Goal: Information Seeking & Learning: Learn about a topic

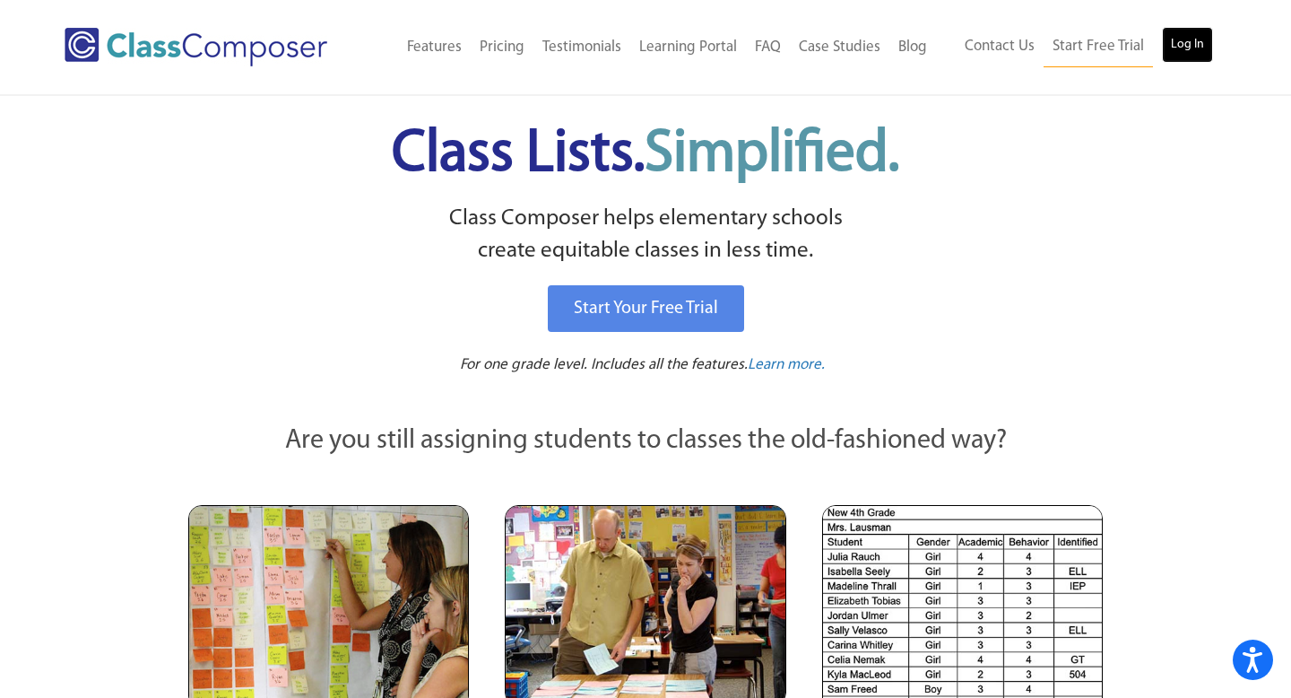
click at [1172, 44] on link "Log In" at bounding box center [1187, 45] width 51 height 36
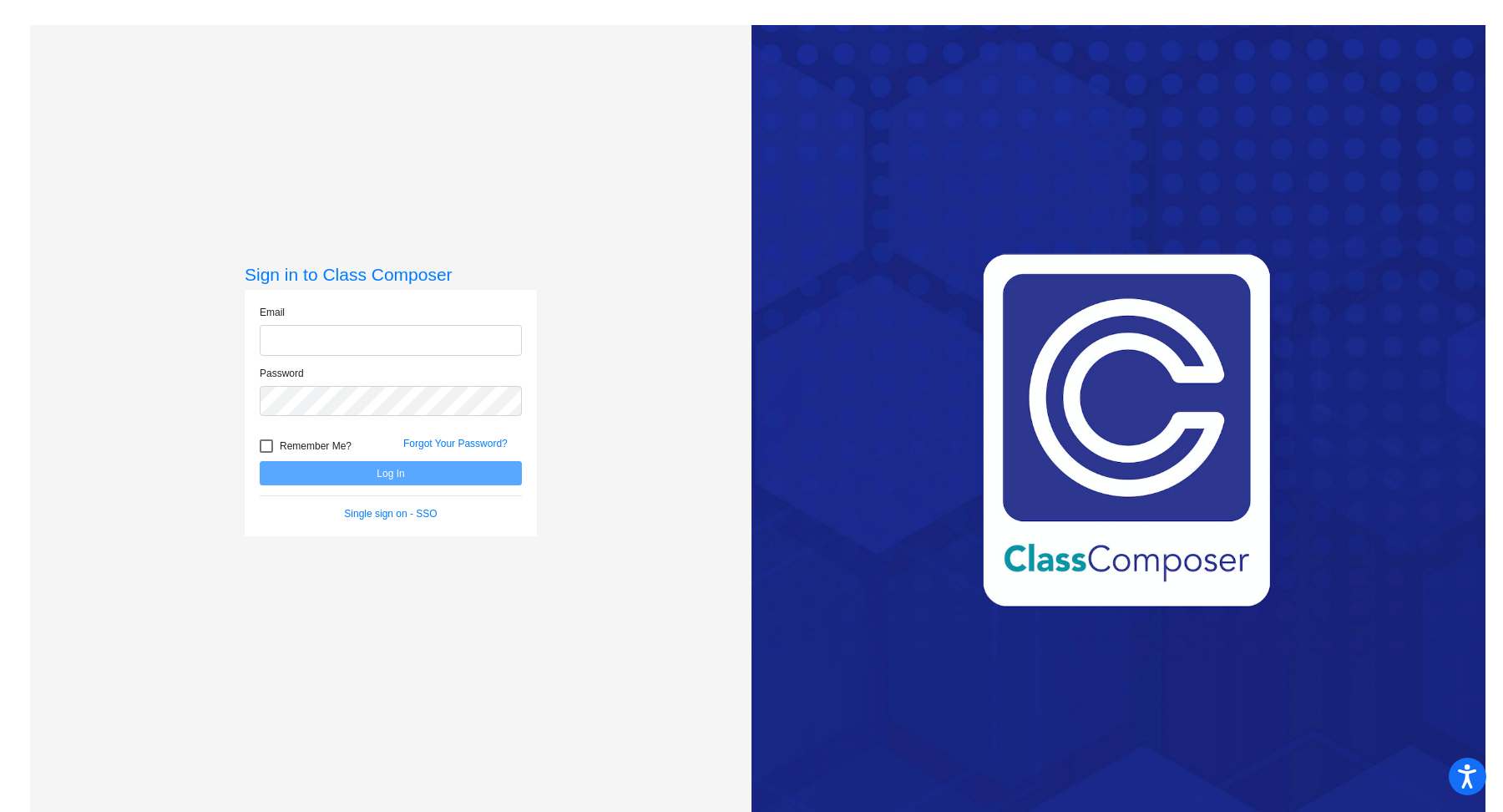
type input "araven@lasd.net"
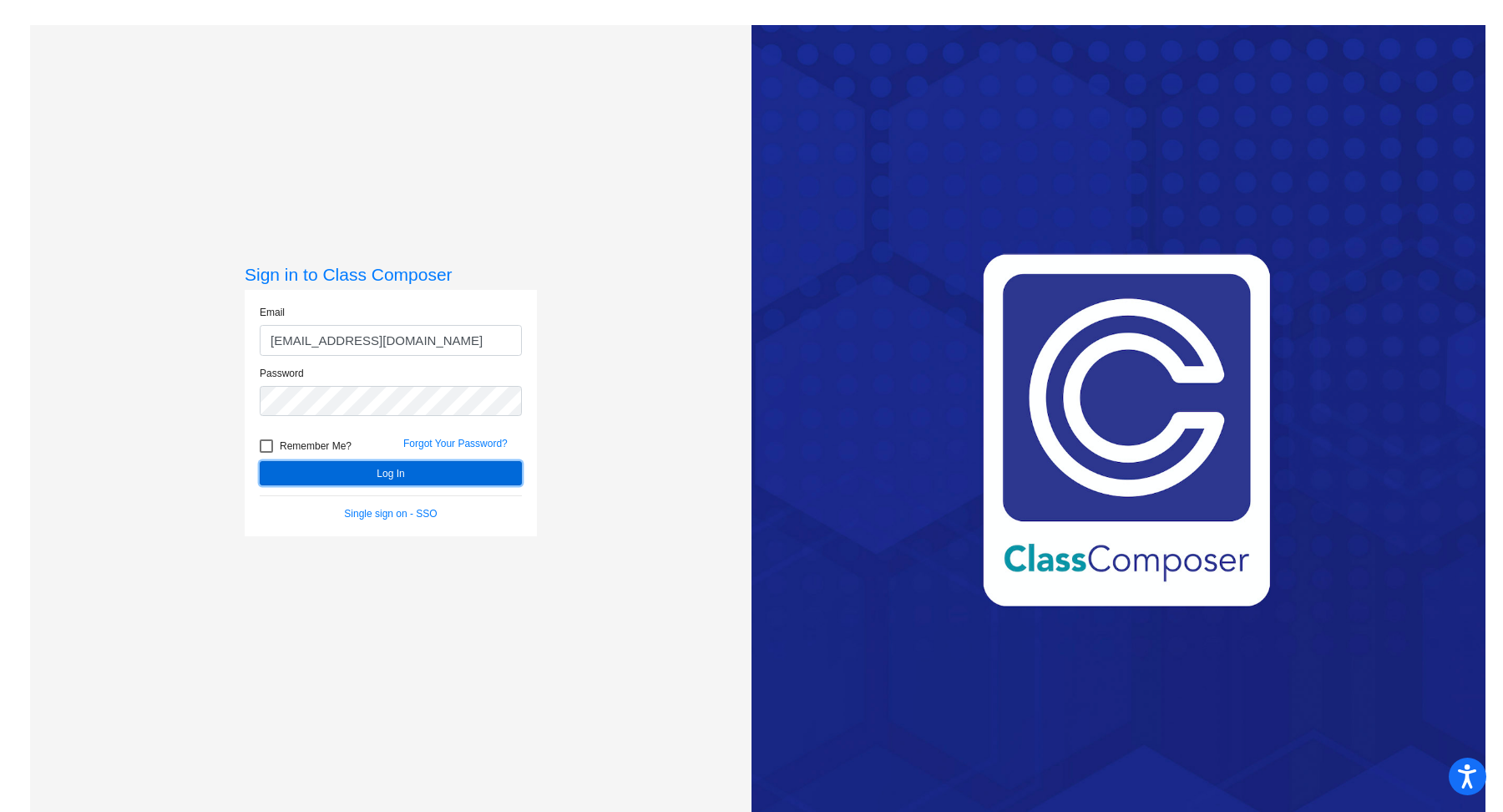
click at [395, 464] on button "Log In" at bounding box center [391, 473] width 263 height 24
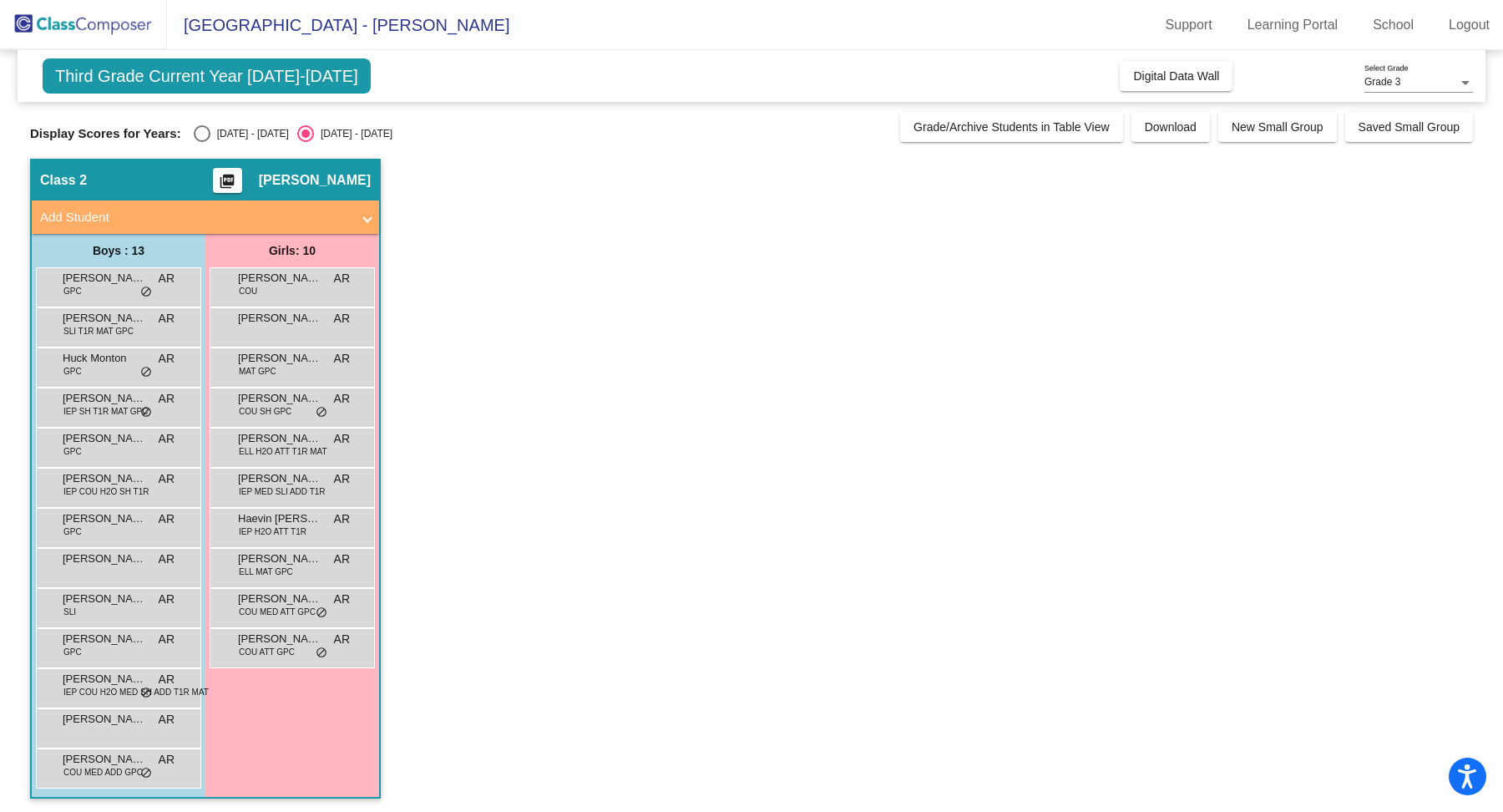
click at [238, 131] on div "2024 - 2025" at bounding box center [250, 133] width 78 height 15
click at [202, 142] on input "2024 - 2025" at bounding box center [201, 142] width 1 height 1
radio input "true"
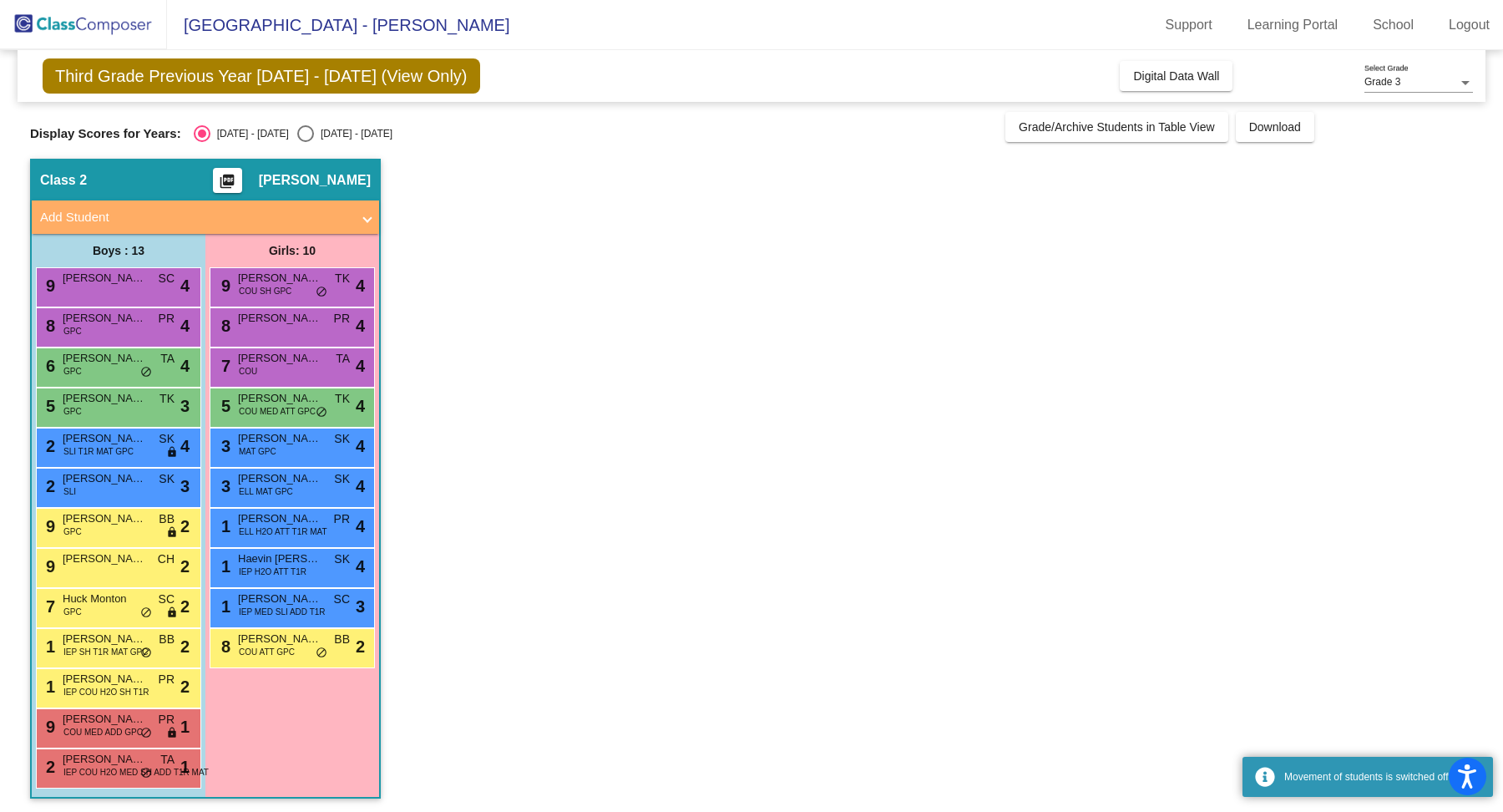
scroll to position [3, 0]
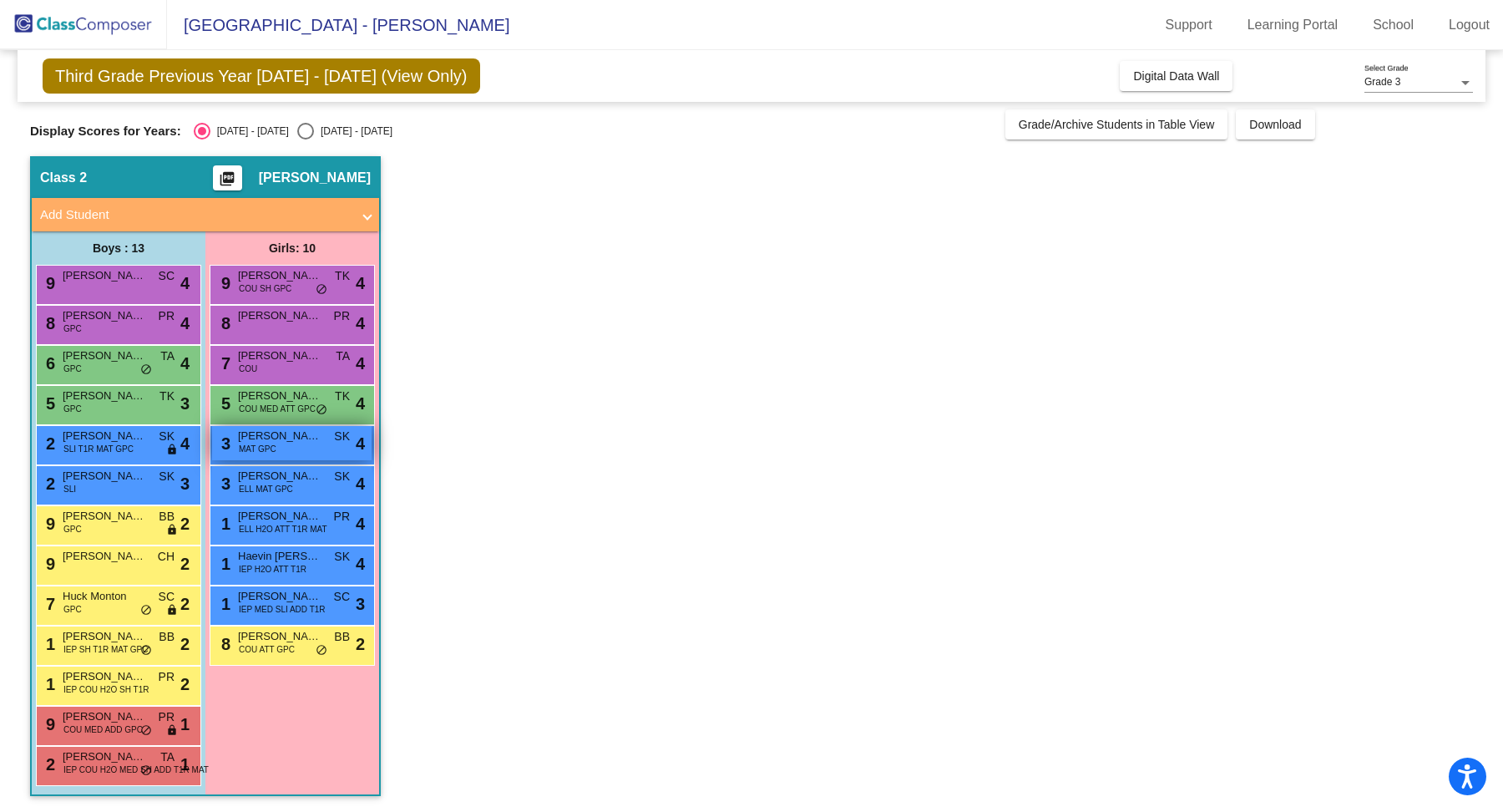
click at [304, 446] on div "3 Aubrey Vronko MAT GPC SK lock do_not_disturb_alt 4" at bounding box center [291, 442] width 159 height 34
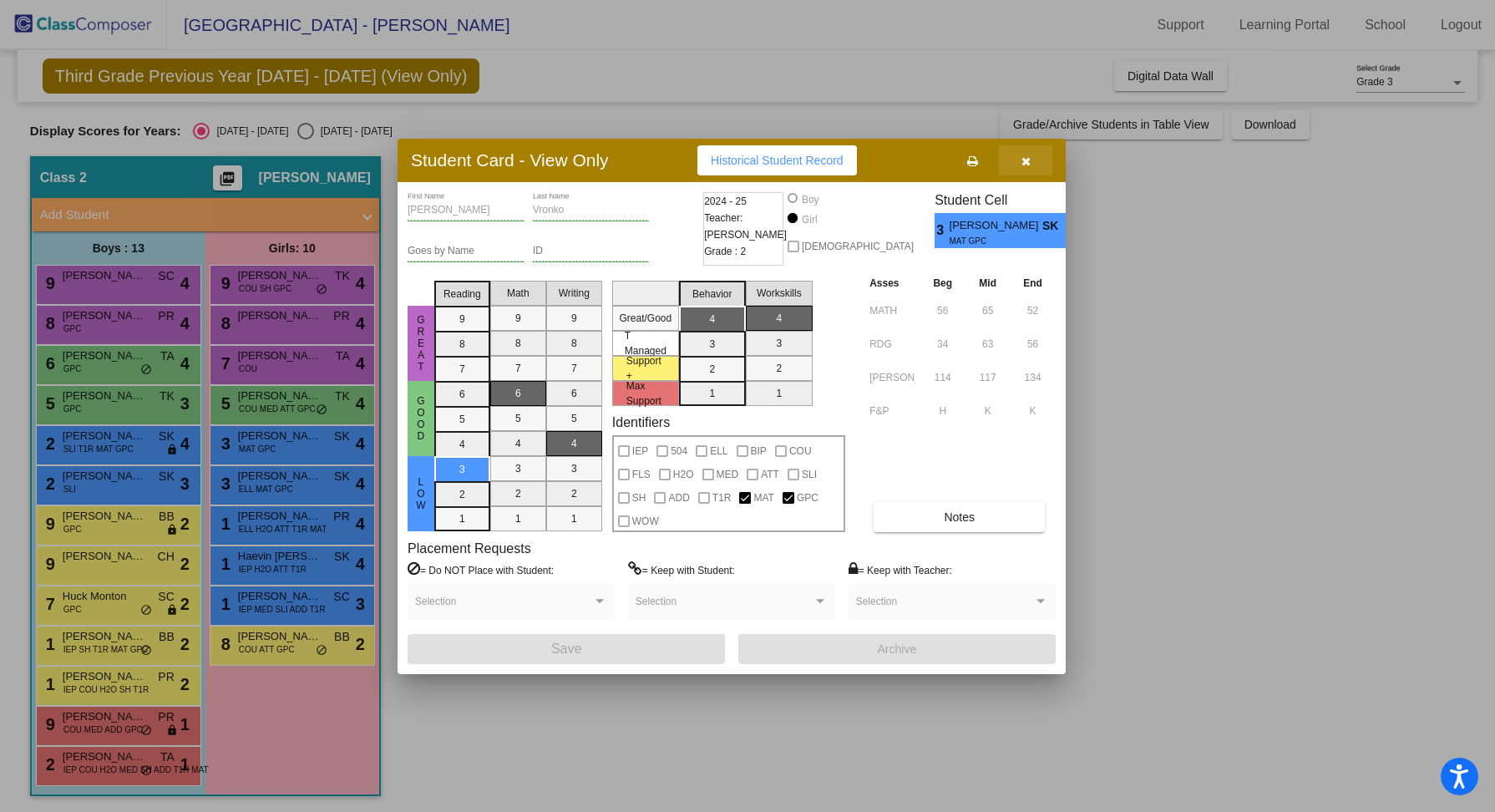
click at [1029, 155] on span "button" at bounding box center [1026, 160] width 9 height 13
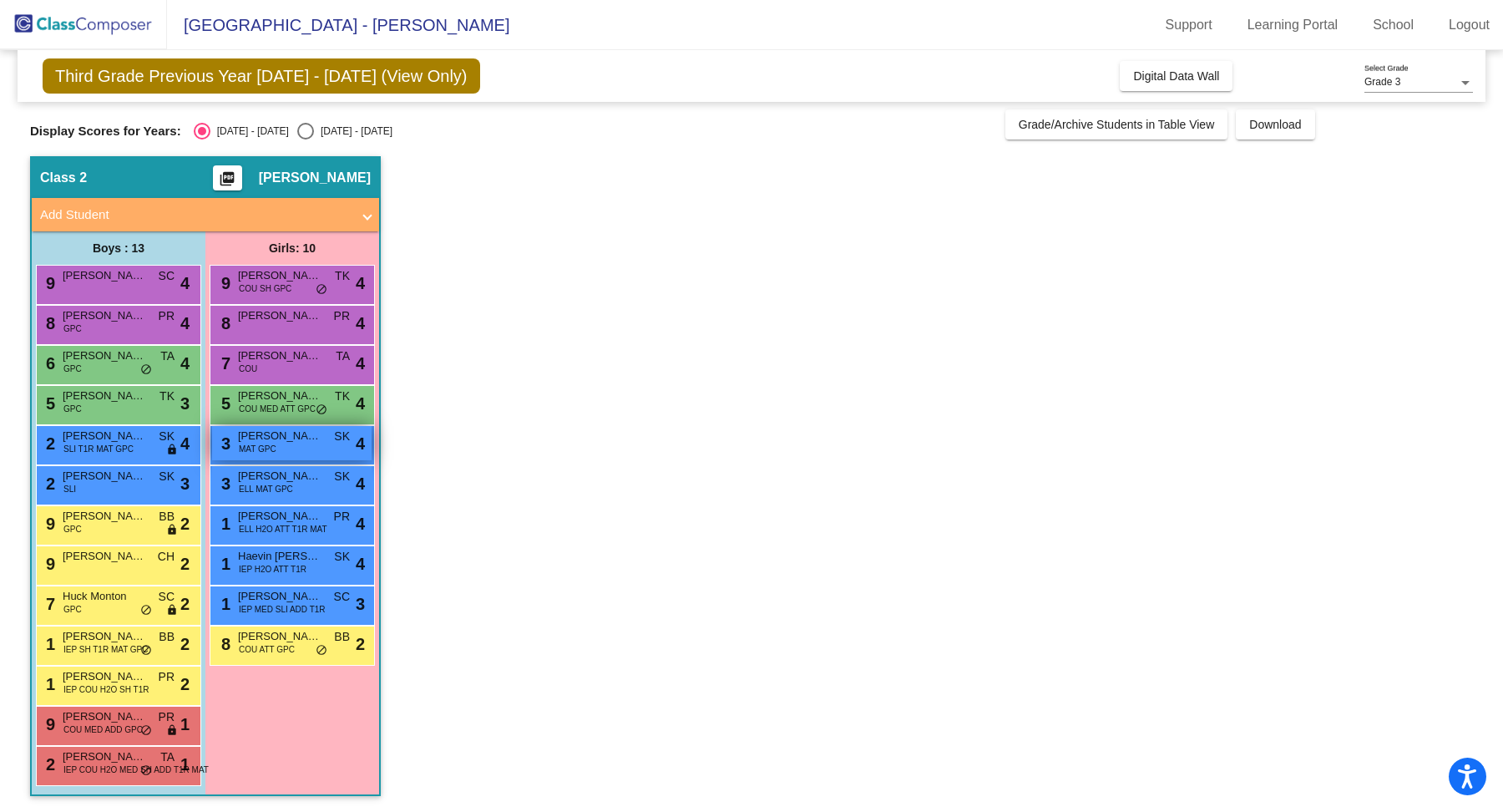
click at [299, 447] on div "3 Aubrey Vronko MAT GPC SK lock do_not_disturb_alt 4" at bounding box center [291, 442] width 159 height 34
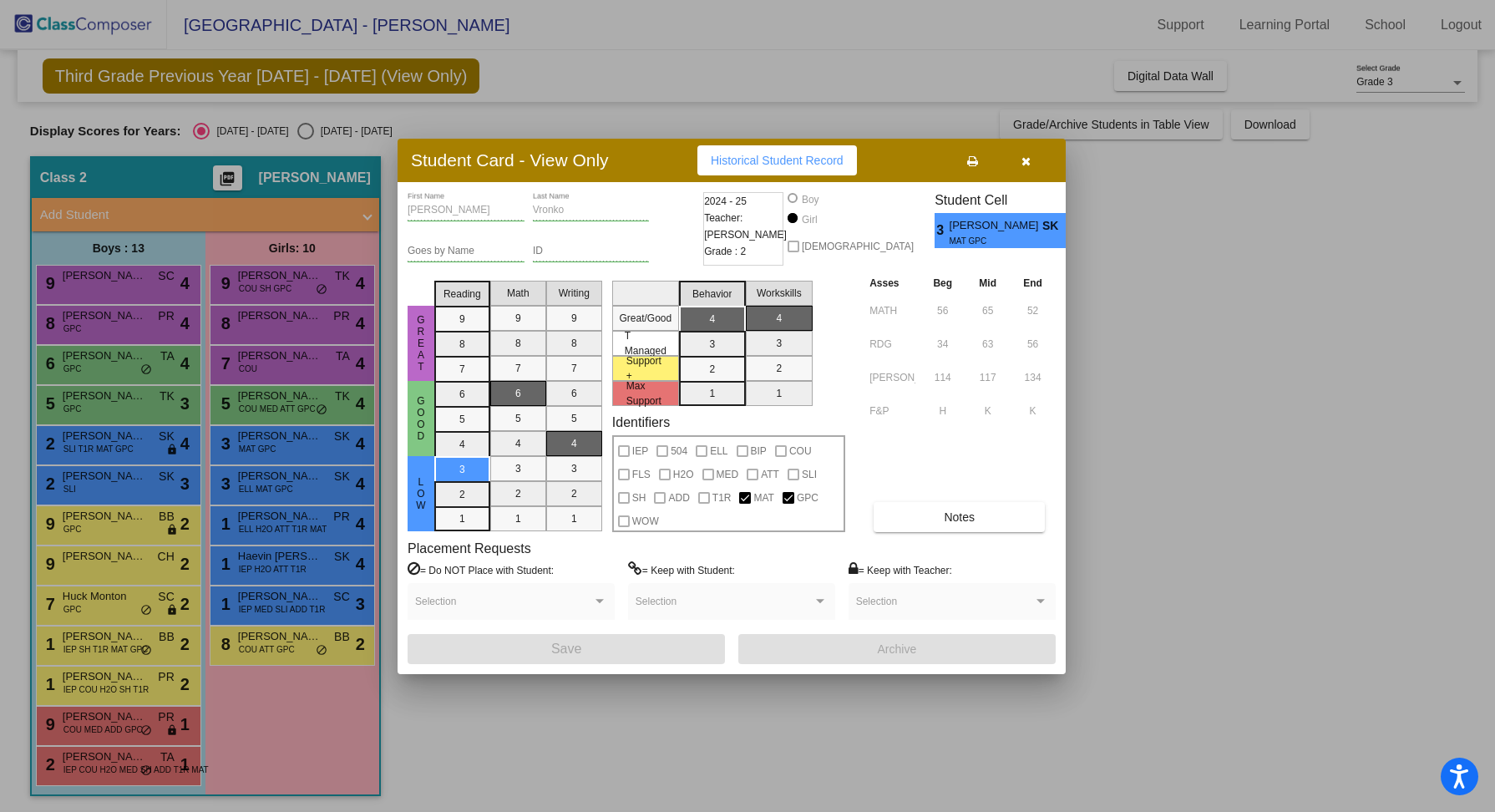
click at [1025, 298] on table "Asses Beg Mid End MATH 56 65 52 RDG 34 63 56 LOE 114 117 134 F&P H K K" at bounding box center [960, 349] width 190 height 152
click at [1027, 155] on span "button" at bounding box center [1026, 160] width 9 height 13
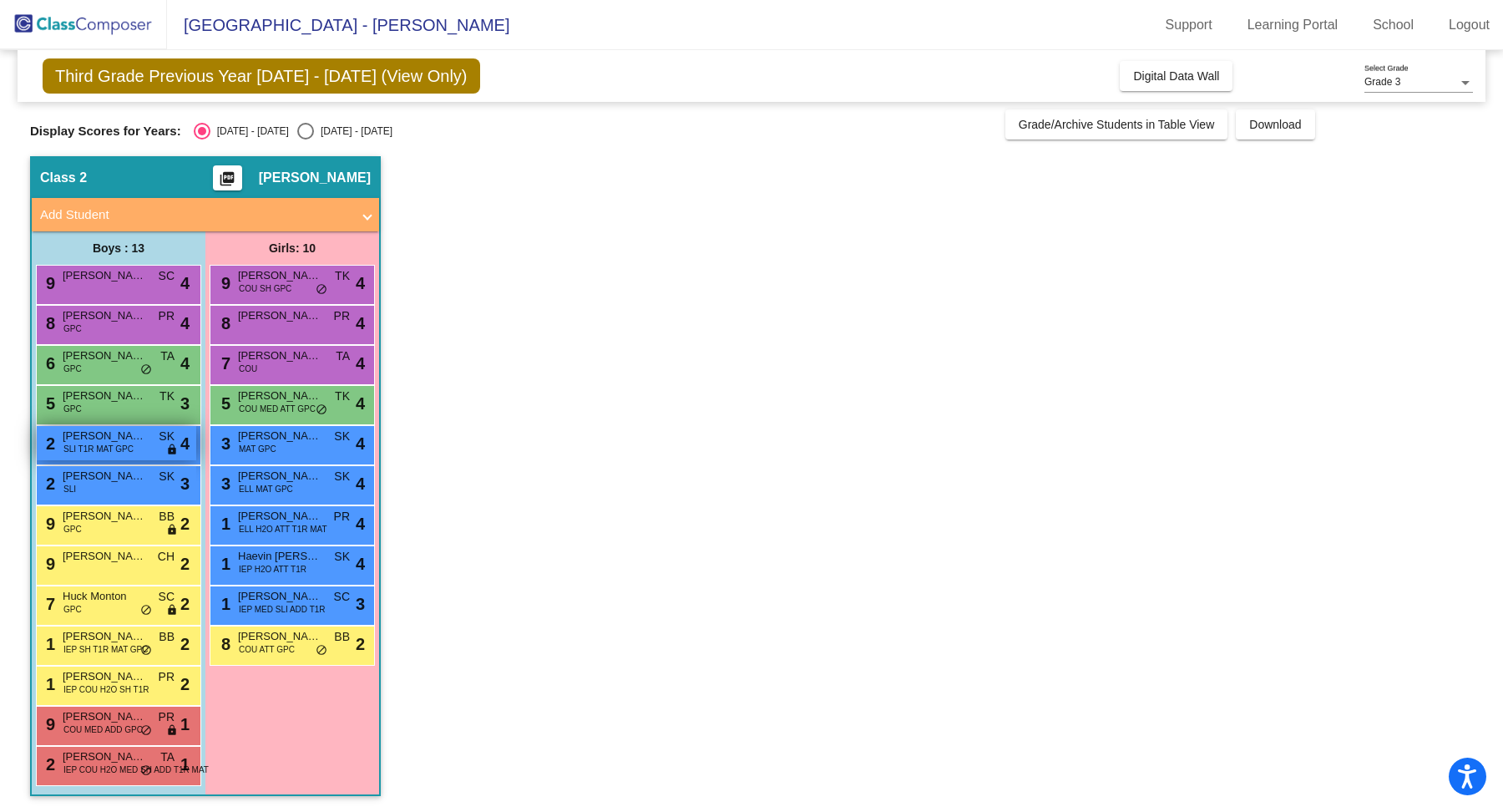
click at [125, 445] on span "SLI T1R MAT GPC" at bounding box center [98, 448] width 70 height 12
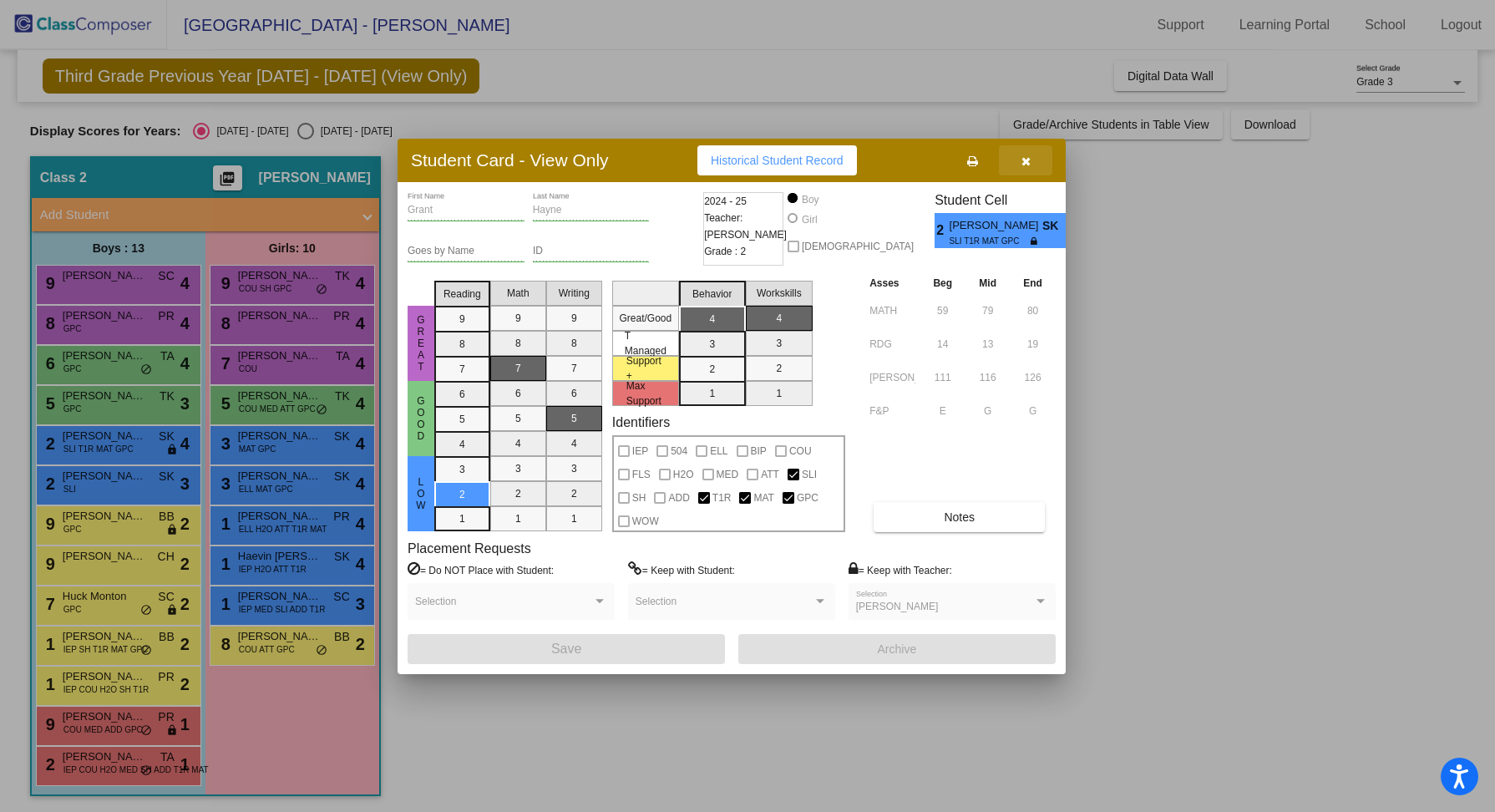
click at [1029, 163] on icon "button" at bounding box center [1026, 161] width 9 height 12
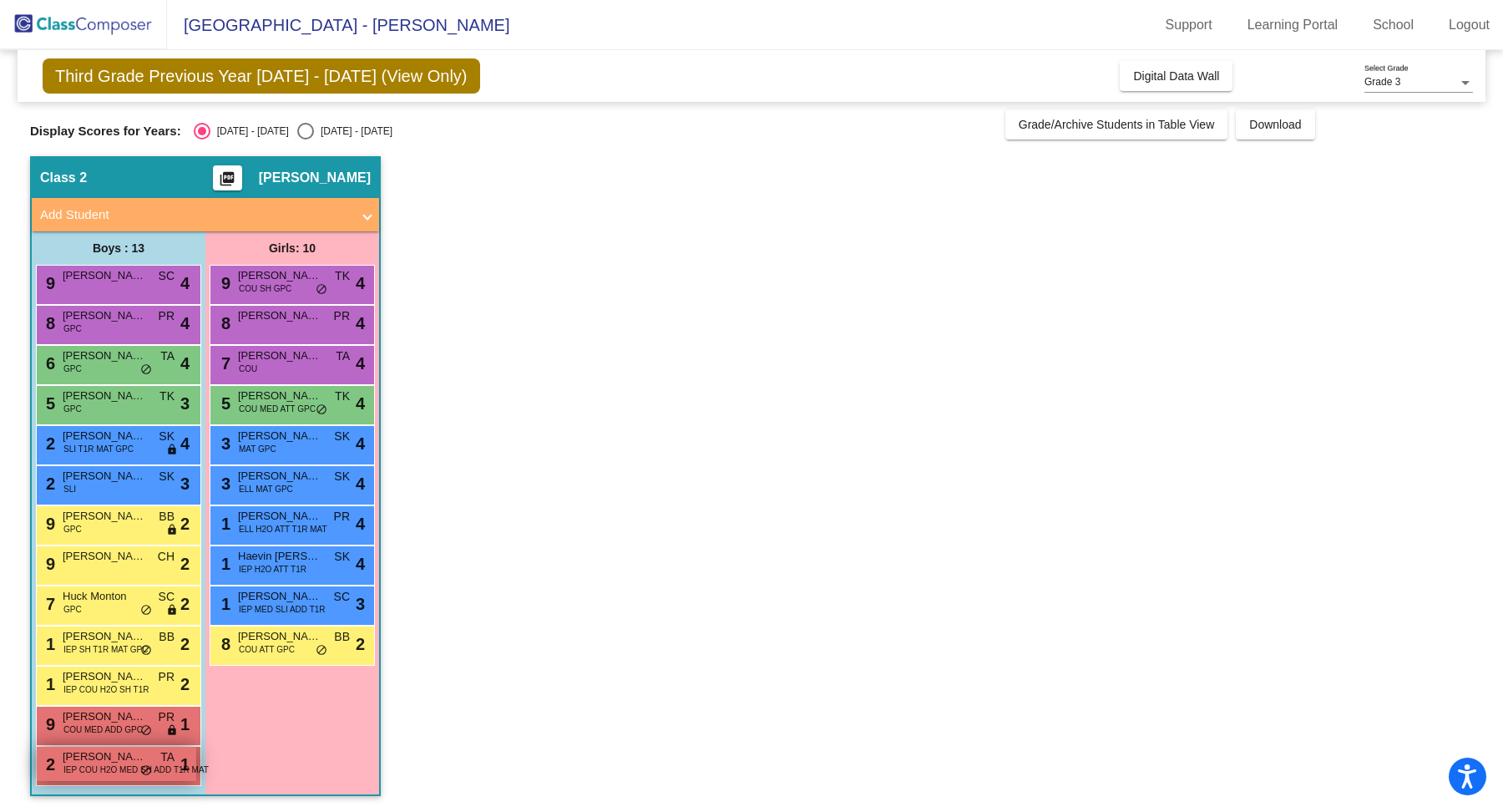
click at [117, 768] on span "IEP COU H2O MED SH ADD T1R MAT" at bounding box center [136, 769] width 145 height 12
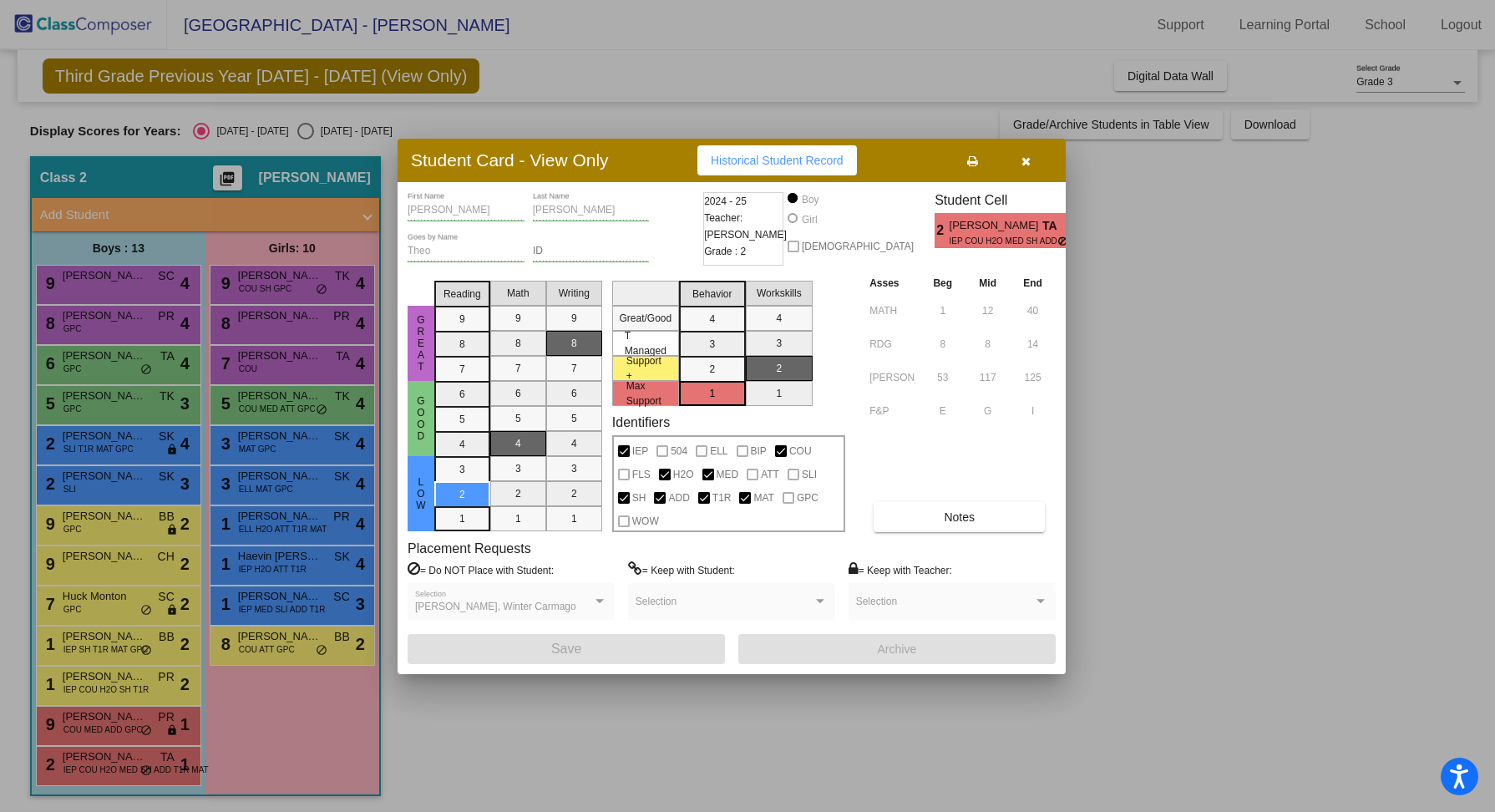
click at [1032, 156] on button "button" at bounding box center [1026, 160] width 53 height 30
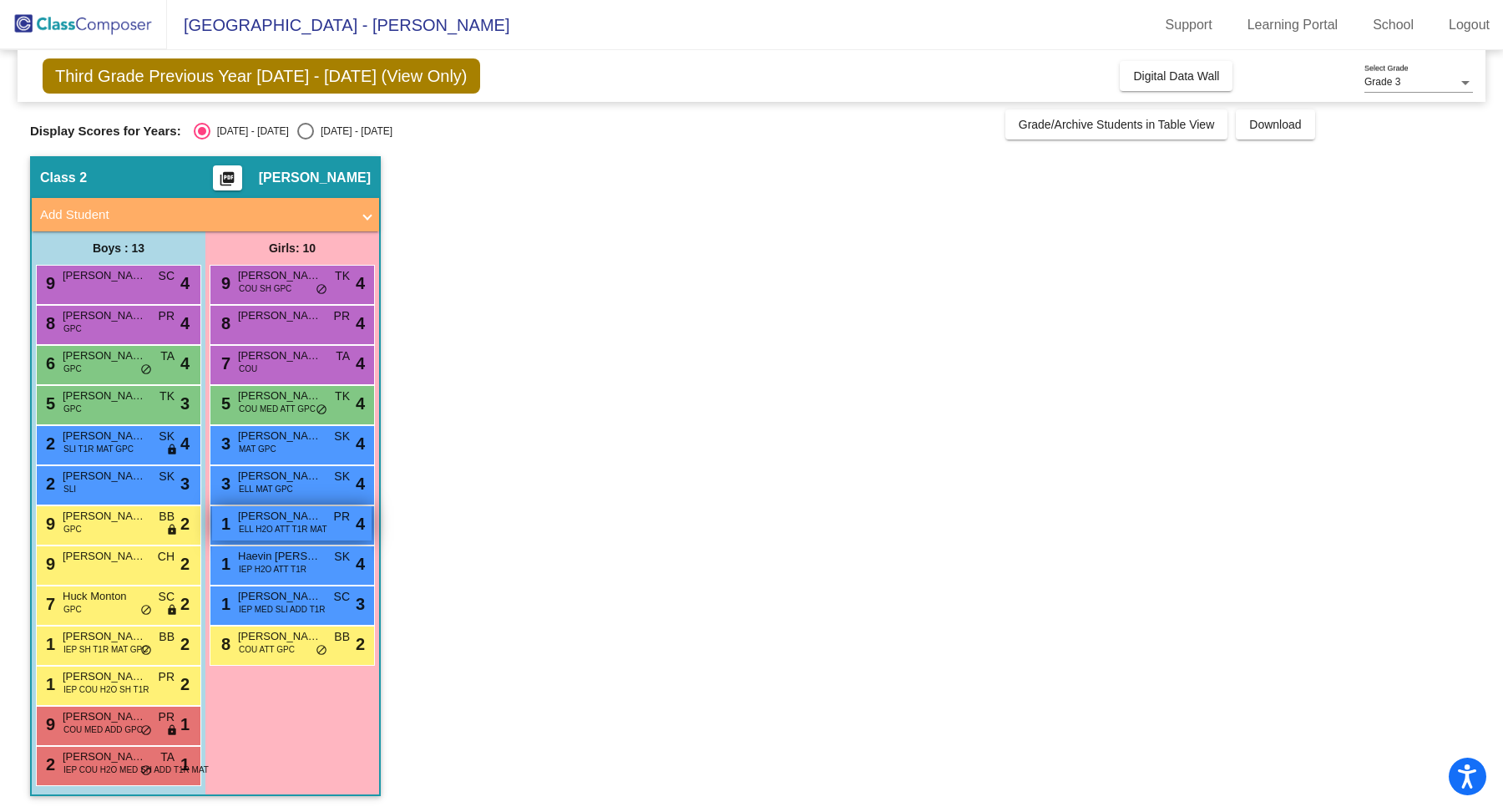
click at [265, 522] on span "ELL H2O ATT T1R MAT" at bounding box center [282, 528] width 88 height 12
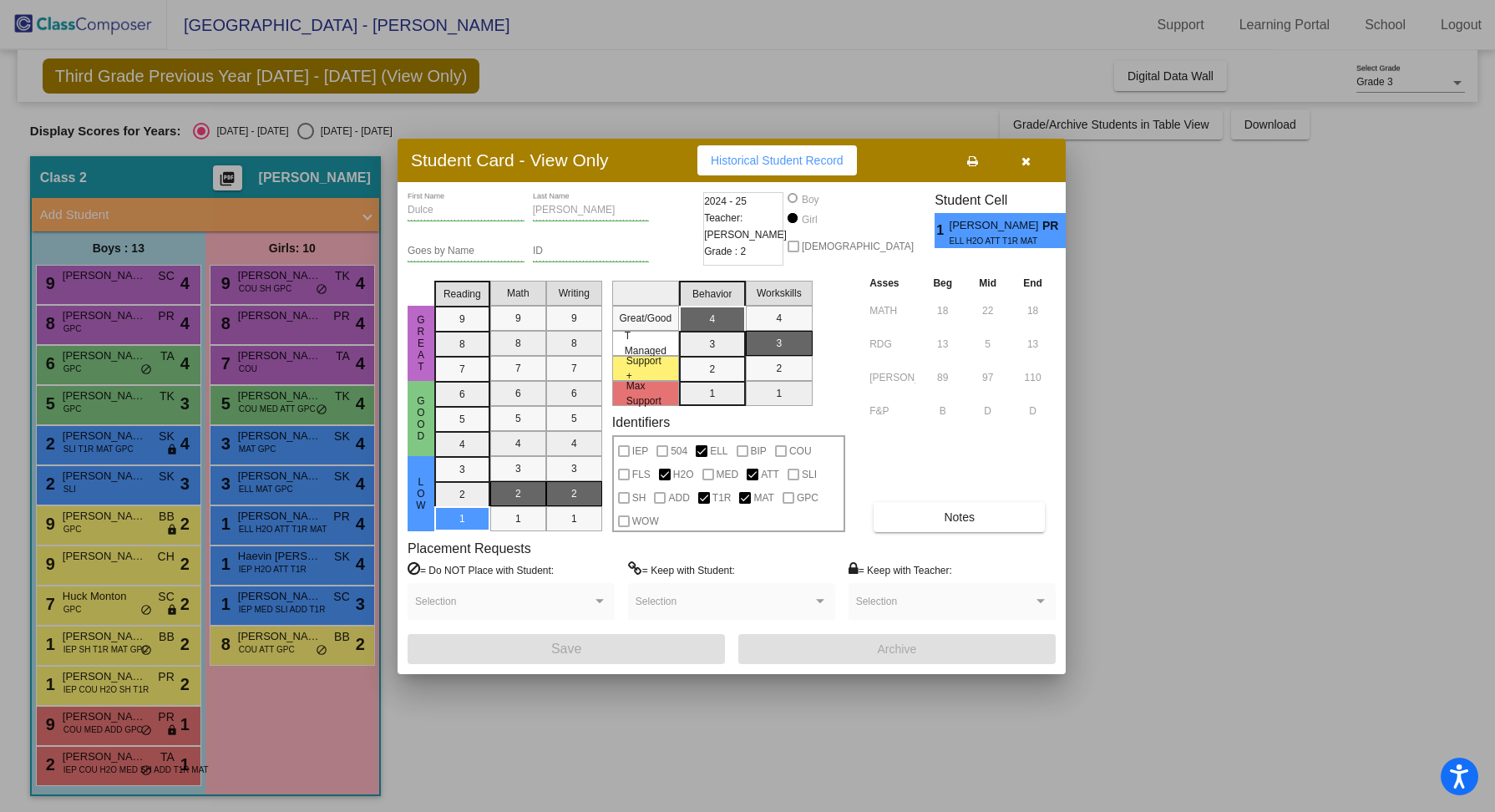
click at [1026, 156] on icon "button" at bounding box center [1026, 161] width 9 height 12
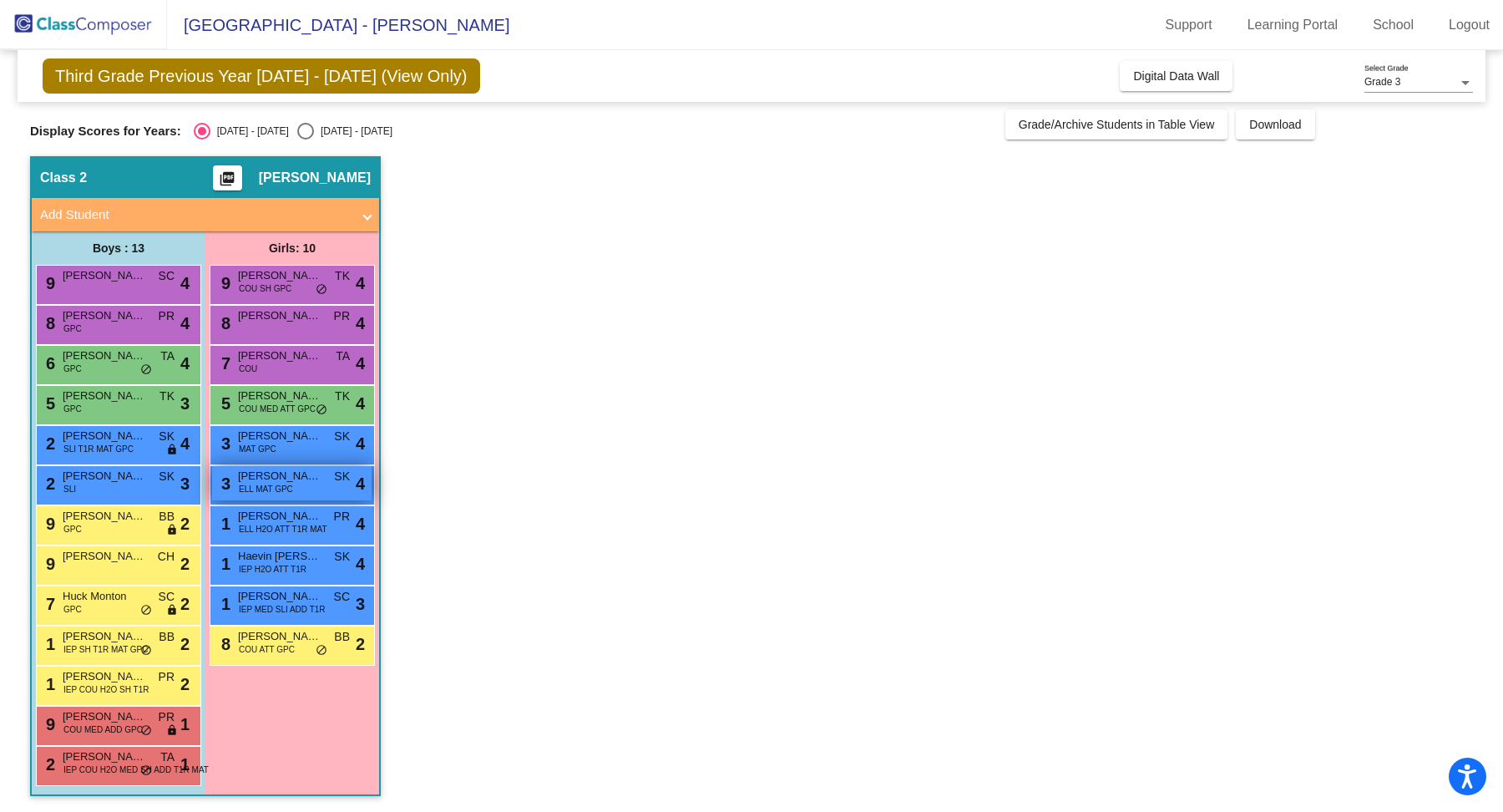
click at [295, 484] on div "3 Kasey Bernal ELL MAT GPC SK lock do_not_disturb_alt 4" at bounding box center [291, 482] width 159 height 34
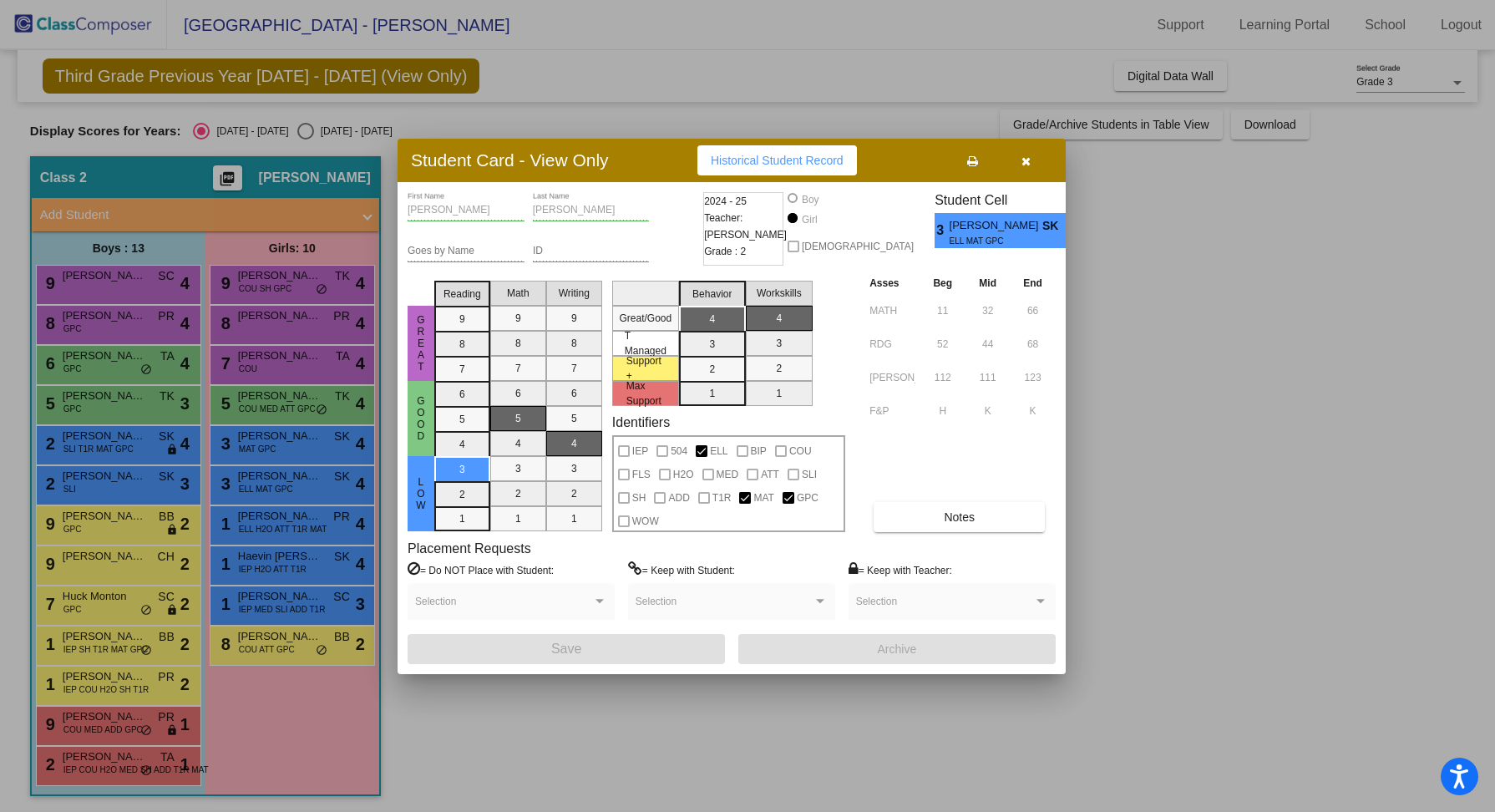
click at [1025, 159] on icon "button" at bounding box center [1026, 161] width 9 height 12
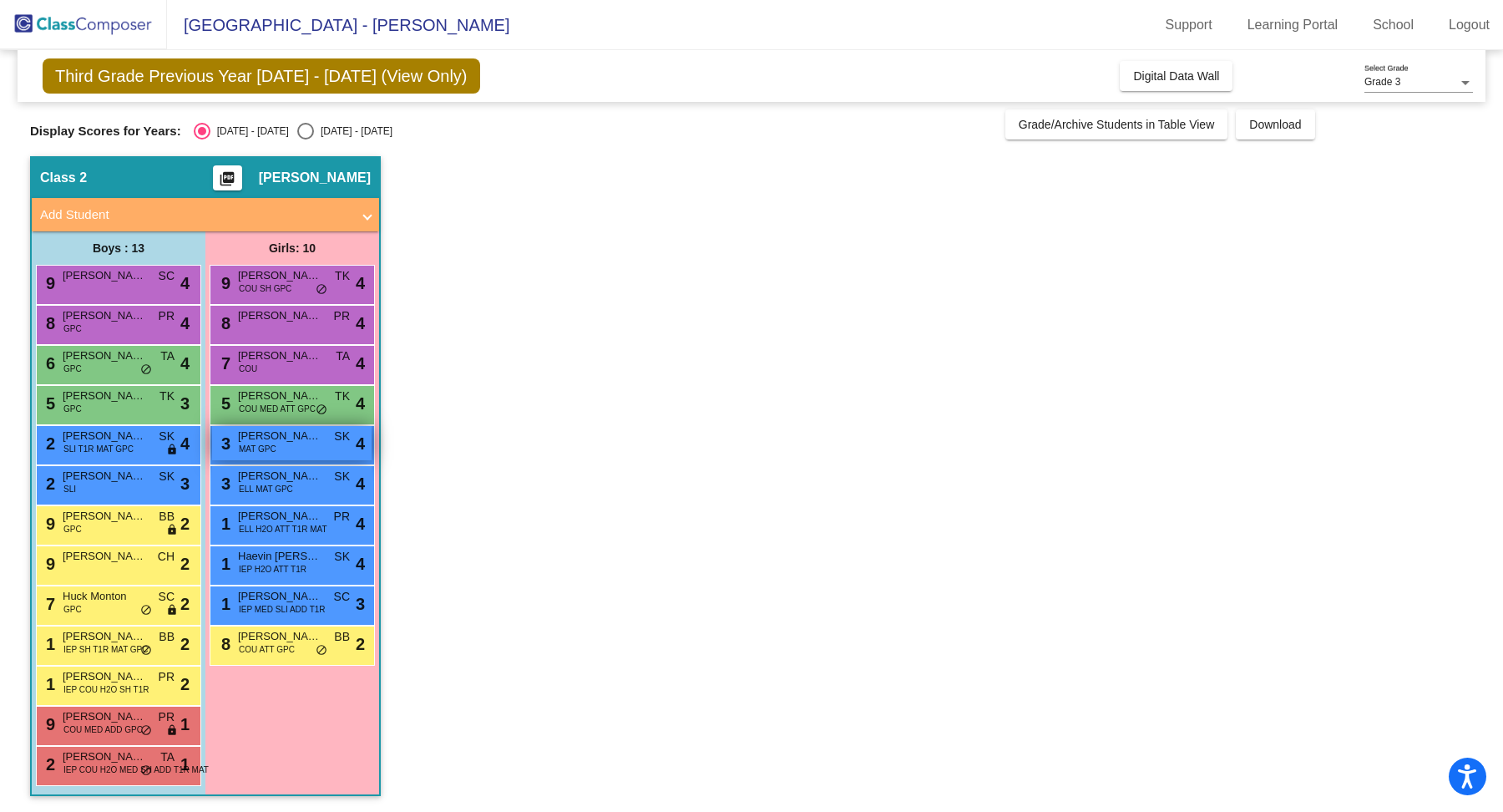
click at [305, 447] on div "3 Aubrey Vronko MAT GPC SK lock do_not_disturb_alt 4" at bounding box center [291, 442] width 159 height 34
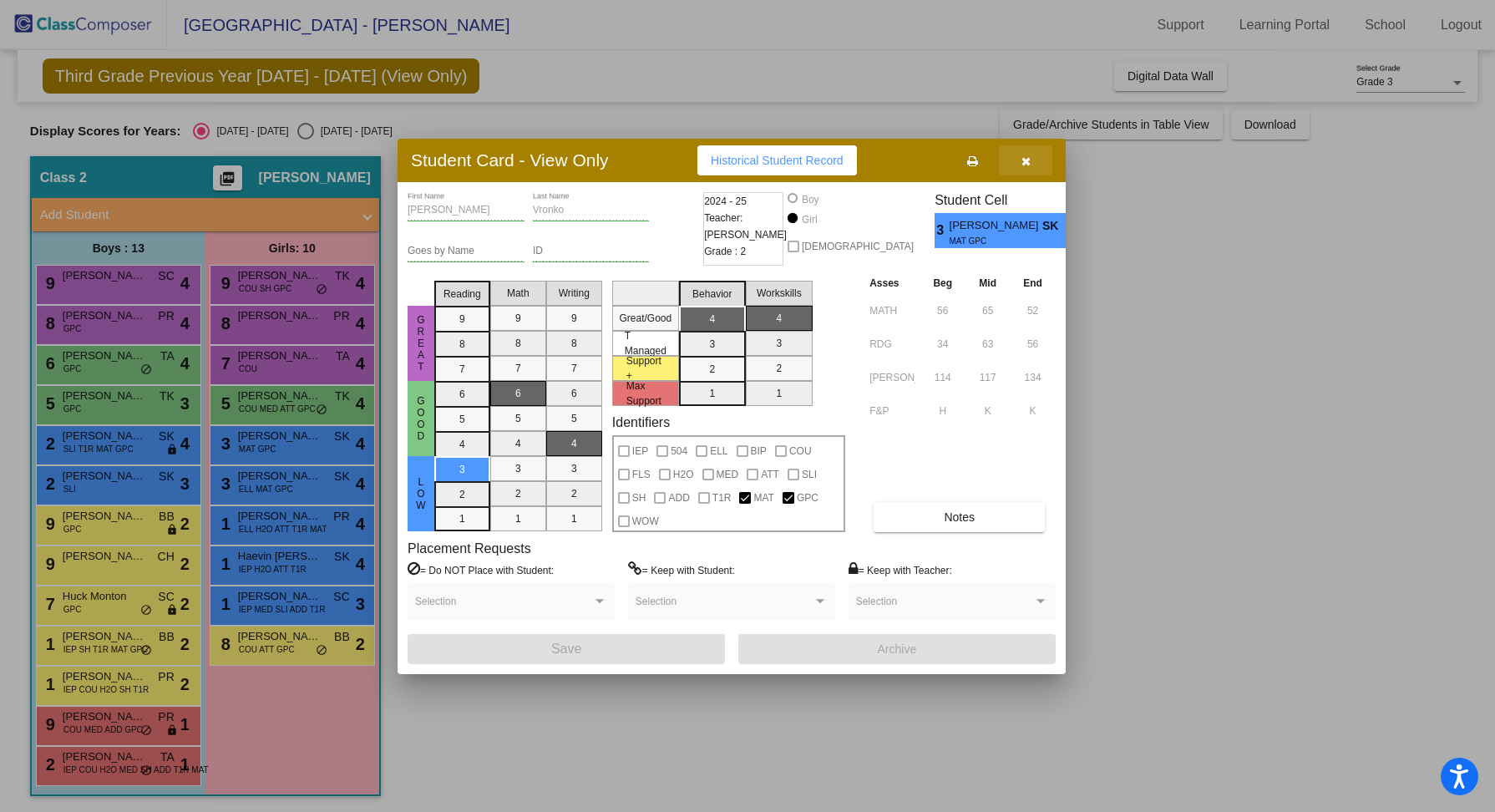
click at [1026, 164] on icon "button" at bounding box center [1026, 161] width 9 height 12
